Goal: Task Accomplishment & Management: Manage account settings

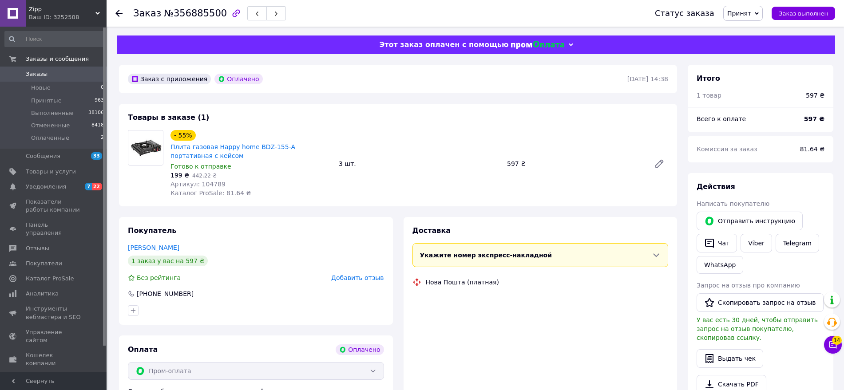
click at [438, 24] on div "Заказ №356885500" at bounding box center [385, 13] width 504 height 27
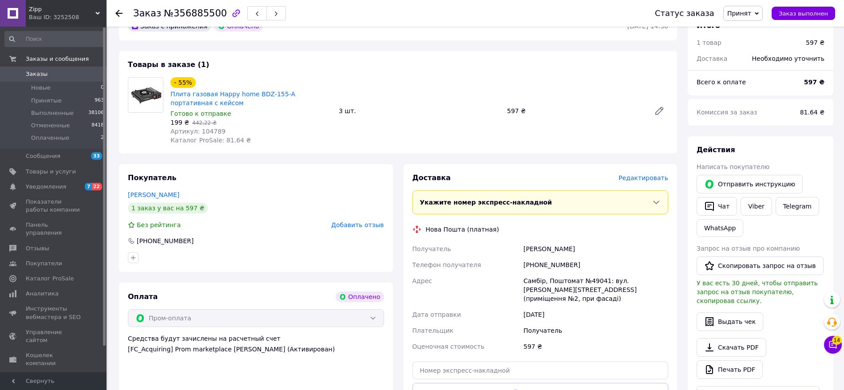
scroll to position [56, 0]
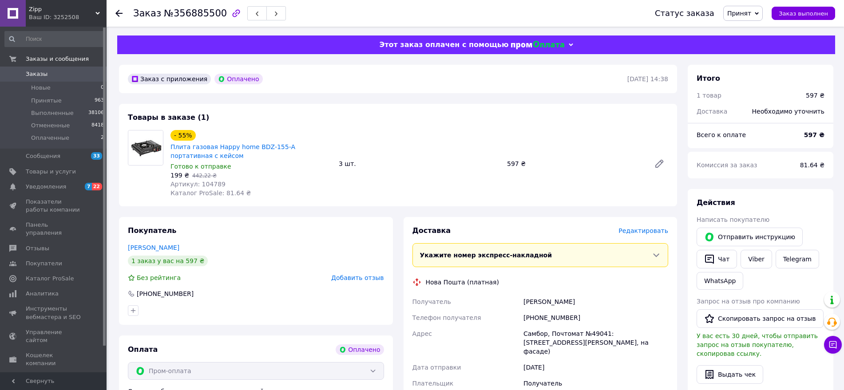
scroll to position [56, 0]
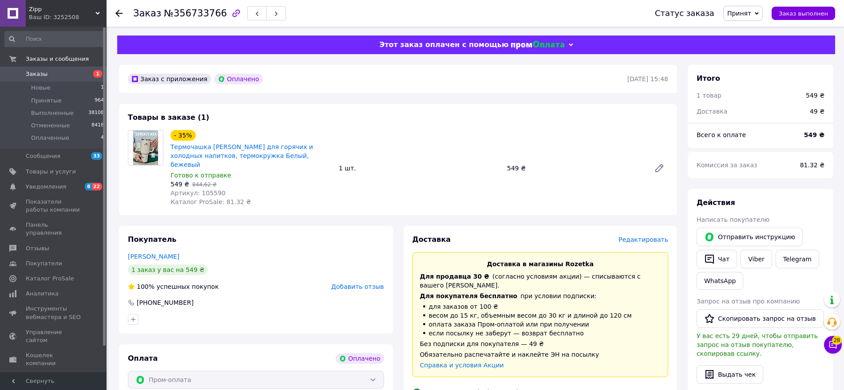
click at [619, 235] on div "Доставка" at bounding box center [516, 240] width 207 height 10
click at [641, 236] on span "Редактировать" at bounding box center [644, 239] width 50 height 7
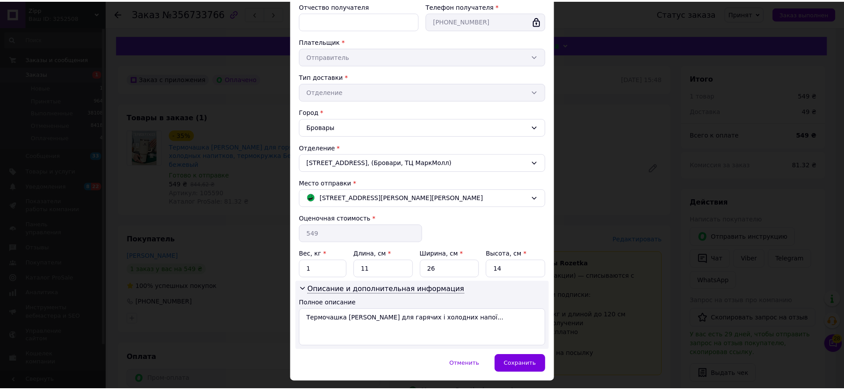
scroll to position [160, 0]
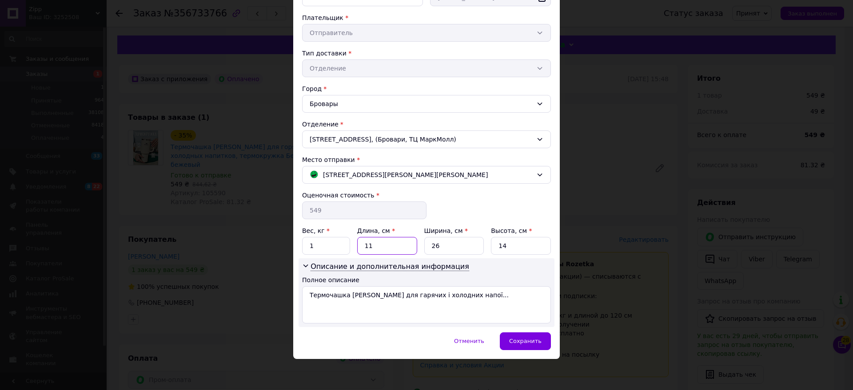
click at [389, 243] on input "11" at bounding box center [387, 246] width 60 height 18
type input "20"
click at [452, 245] on input "26" at bounding box center [454, 246] width 60 height 18
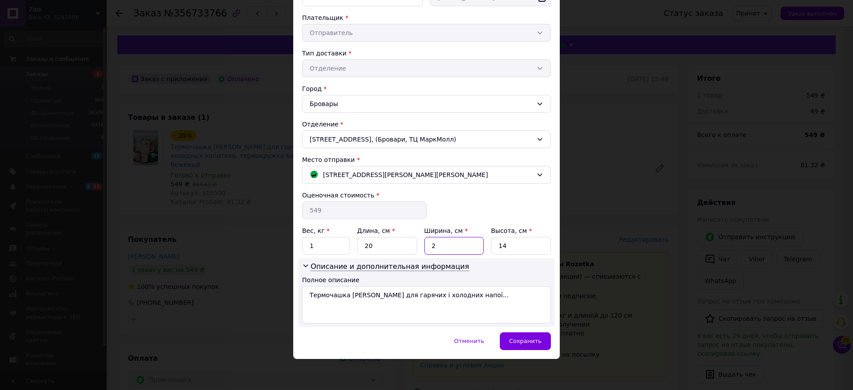
click at [452, 245] on input "2" at bounding box center [454, 246] width 60 height 18
type input "20"
click at [513, 242] on input "14" at bounding box center [521, 246] width 60 height 18
type input "10"
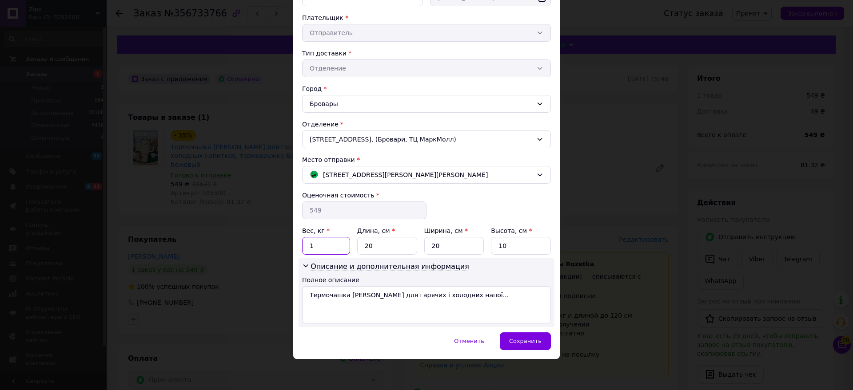
click at [302, 243] on input "1" at bounding box center [326, 246] width 48 height 18
click at [470, 294] on textarea "Термочашка Stanley для гарячих і холодних напої..." at bounding box center [426, 304] width 249 height 37
paste textarea "1180 мл Бежевий"
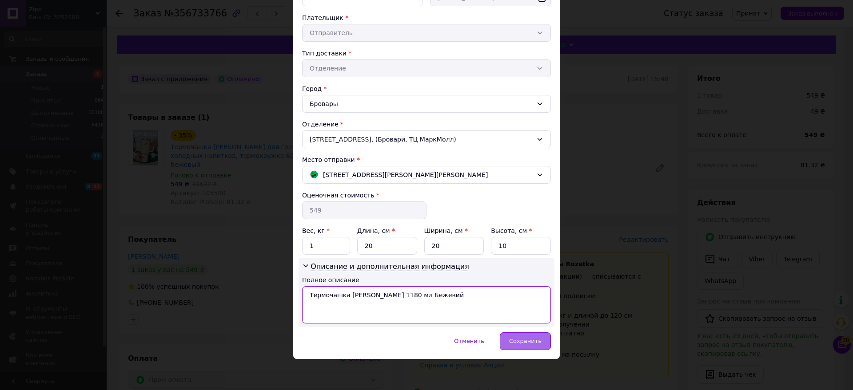
type textarea "Термочашка Stanley 1180 мл Бежевий"
click at [537, 346] on div "Сохранить" at bounding box center [525, 342] width 51 height 18
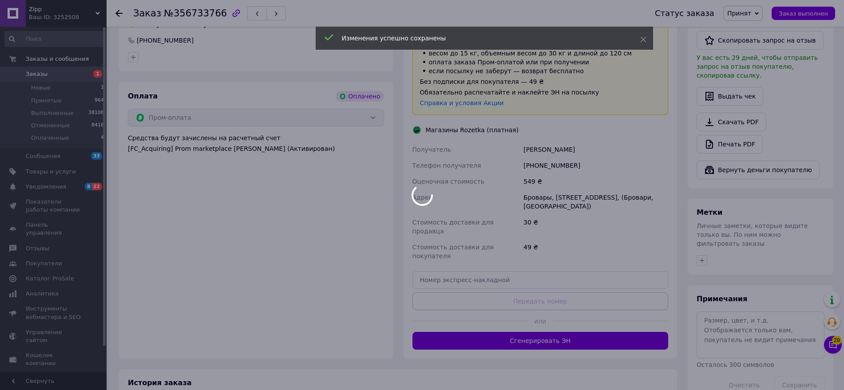
scroll to position [278, 0]
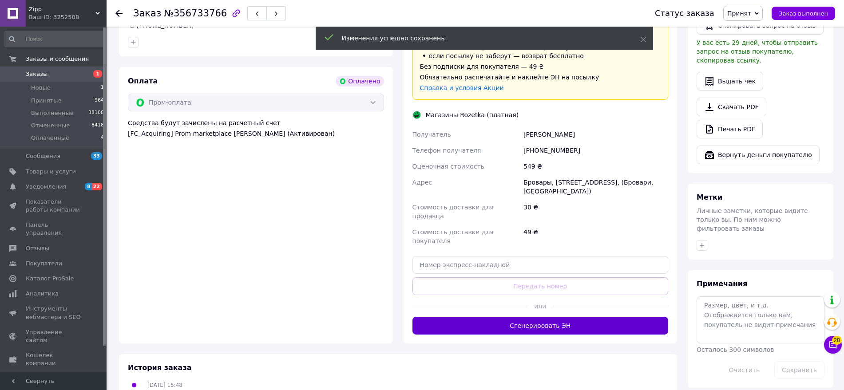
click at [515, 317] on button "Сгенерировать ЭН" at bounding box center [541, 326] width 256 height 18
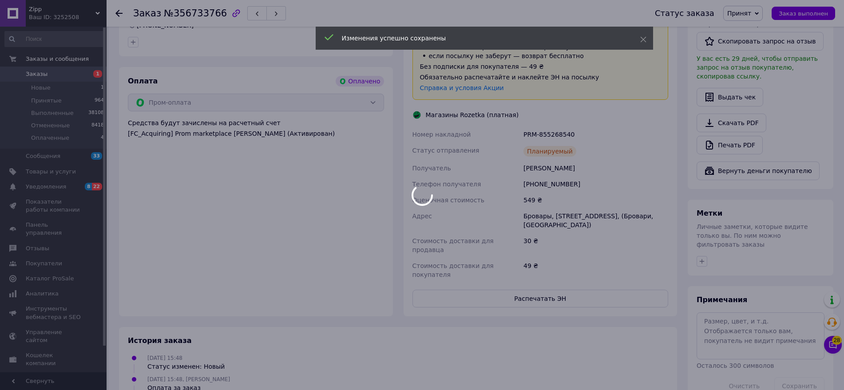
click at [474, 265] on body "Zipp Ваш ID: 3252508 Сайт Zipp Кабинет покупателя Проверить состояние системы С…" at bounding box center [422, 114] width 844 height 784
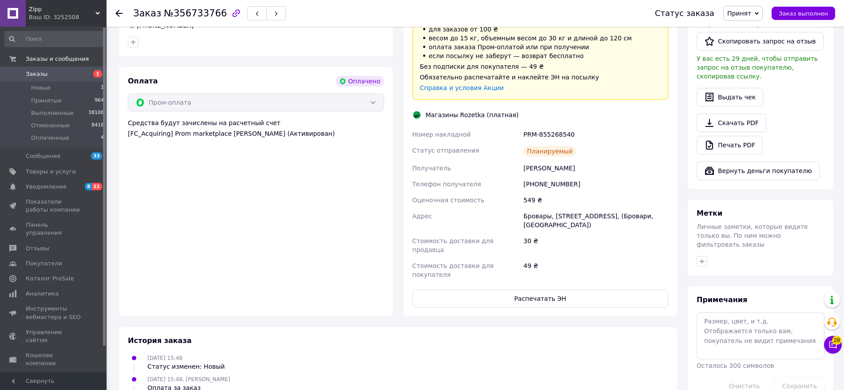
click at [474, 290] on button "Распечатать ЭН" at bounding box center [541, 299] width 256 height 18
